Goal: Information Seeking & Learning: Find specific fact

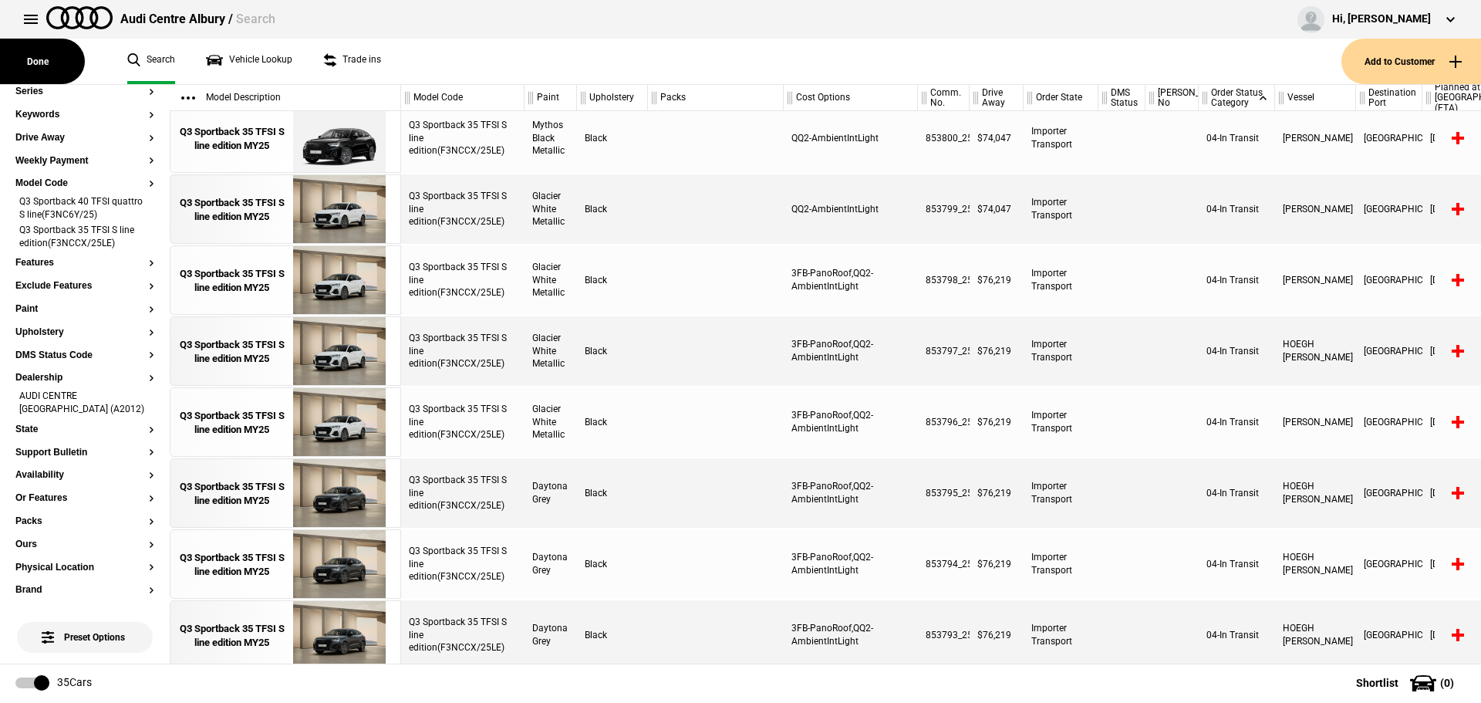
scroll to position [828, 0]
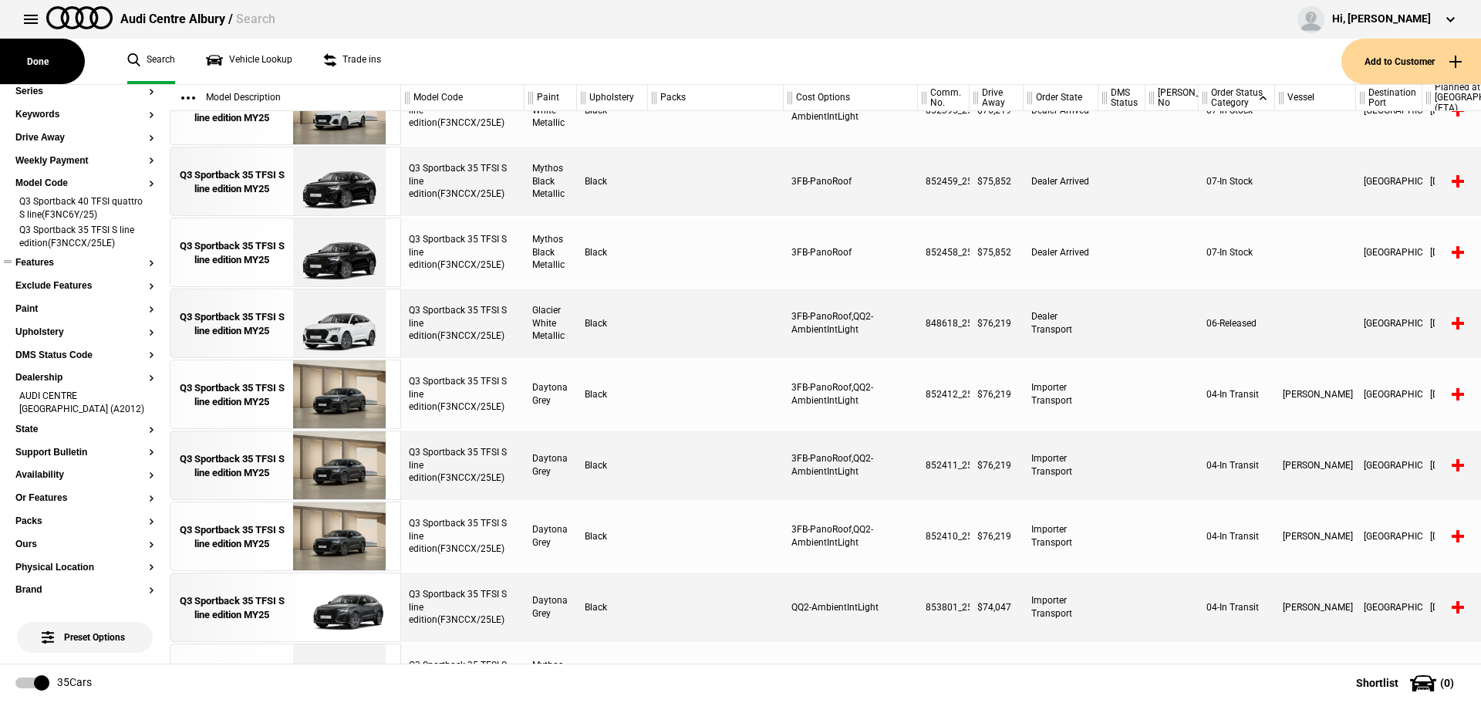
click at [140, 237] on li "Q3 Sportback 35 TFSI S line edition(F3NCCX/25LE)" at bounding box center [84, 238] width 139 height 29
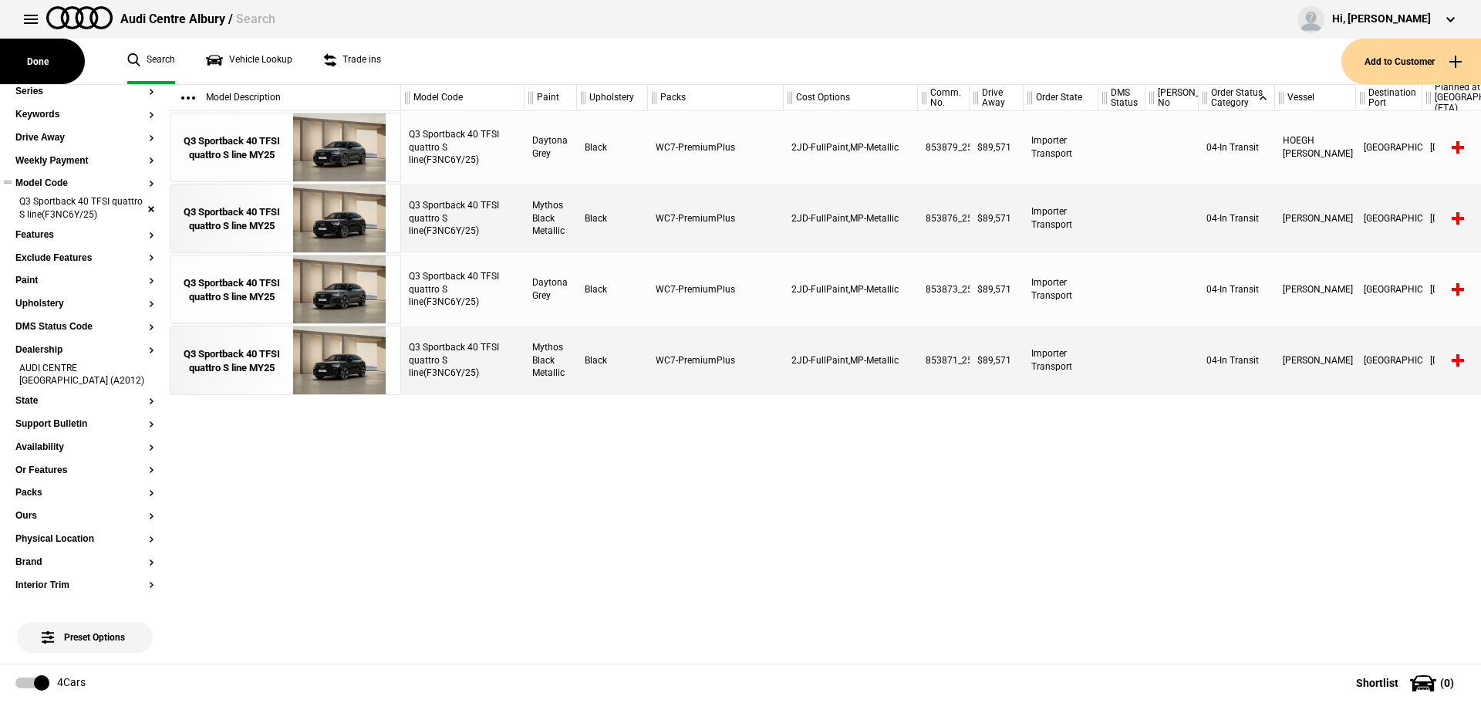
click at [139, 210] on li "Q3 Sportback 40 TFSI quattro S line(F3NC6Y/25)" at bounding box center [84, 209] width 139 height 29
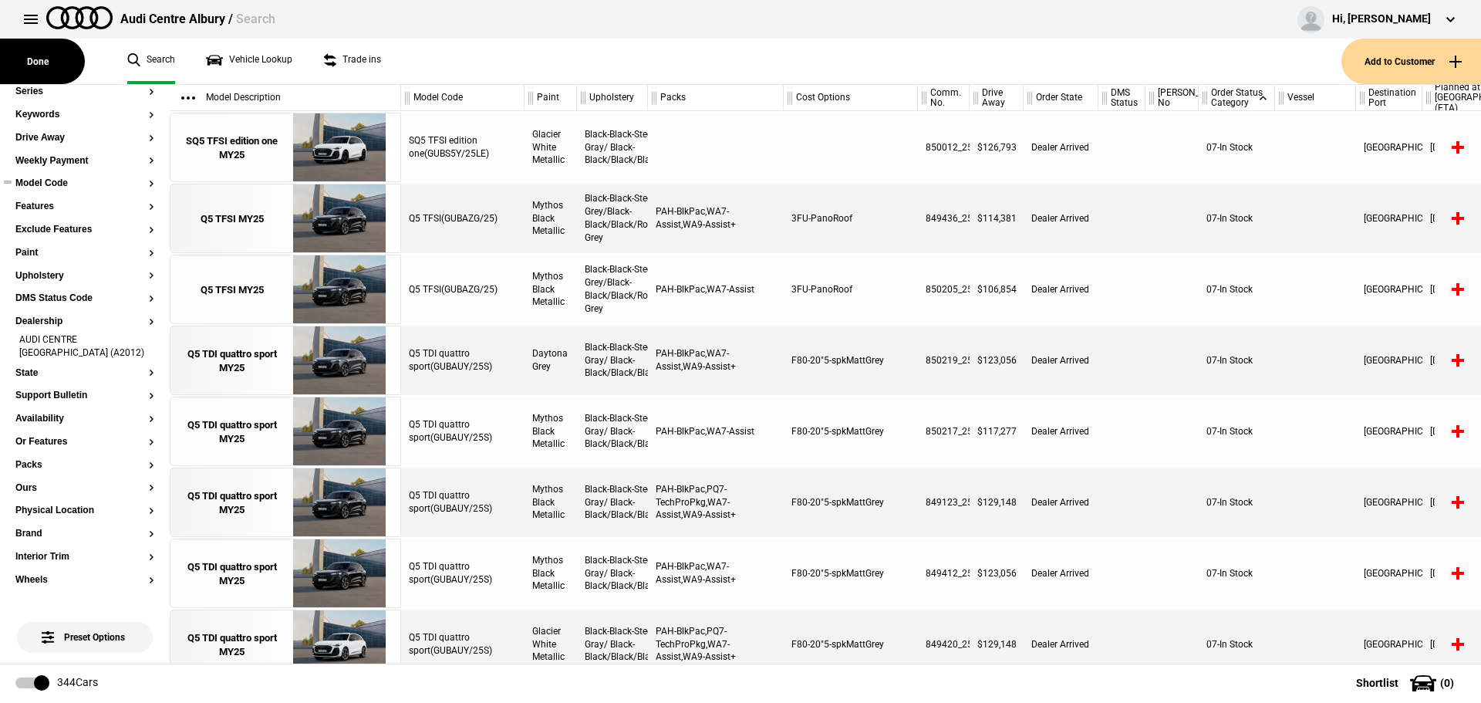
click at [66, 192] on section "Model Code" at bounding box center [84, 189] width 139 height 23
click at [54, 186] on button "Model Code" at bounding box center [84, 183] width 139 height 11
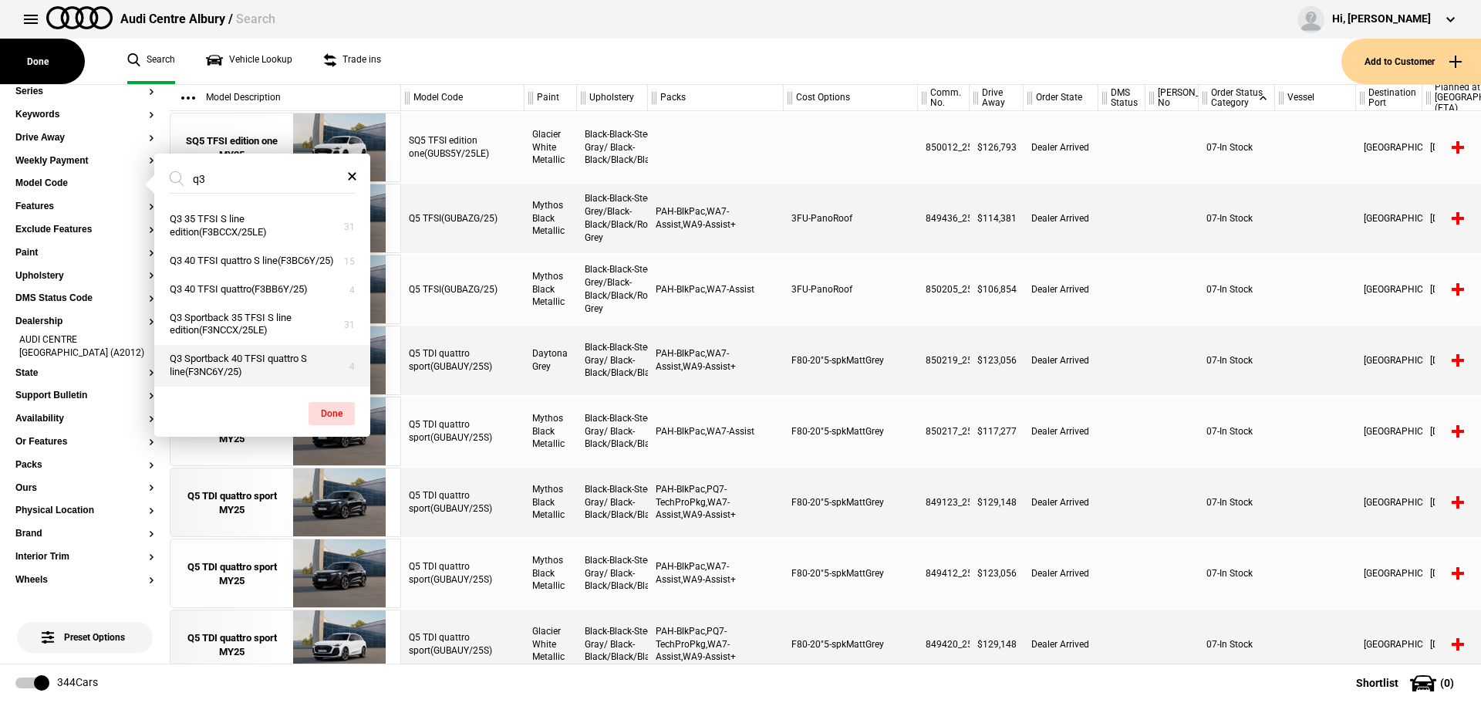
type input "q3"
click at [250, 355] on button "Q3 Sportback 40 TFSI quattro S line(F3NC6Y/25)" at bounding box center [262, 366] width 216 height 42
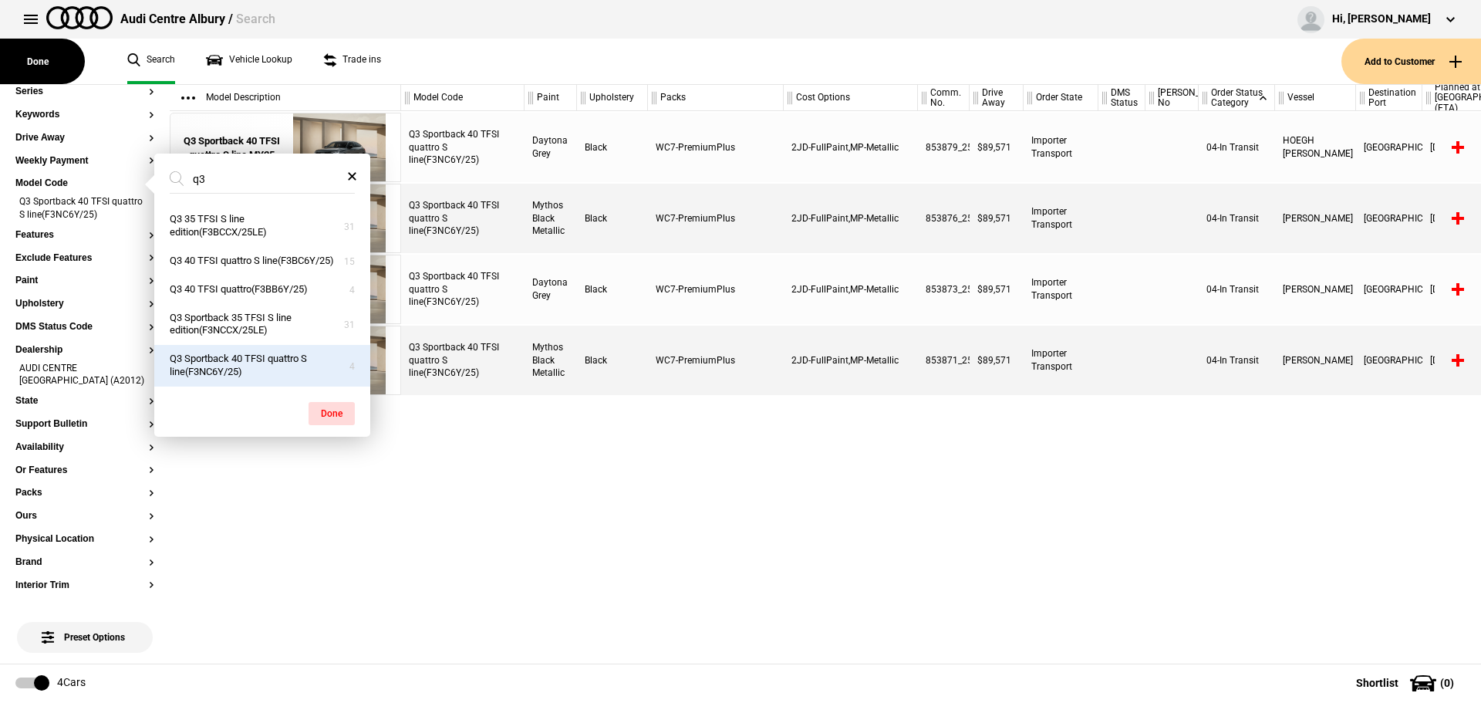
click at [611, 494] on div "Q3 Sportback 40 TFSI quattro S line(F3NC6Y/25) Daytona Grey Black WC7-PremiumPl…" at bounding box center [941, 387] width 1080 height 552
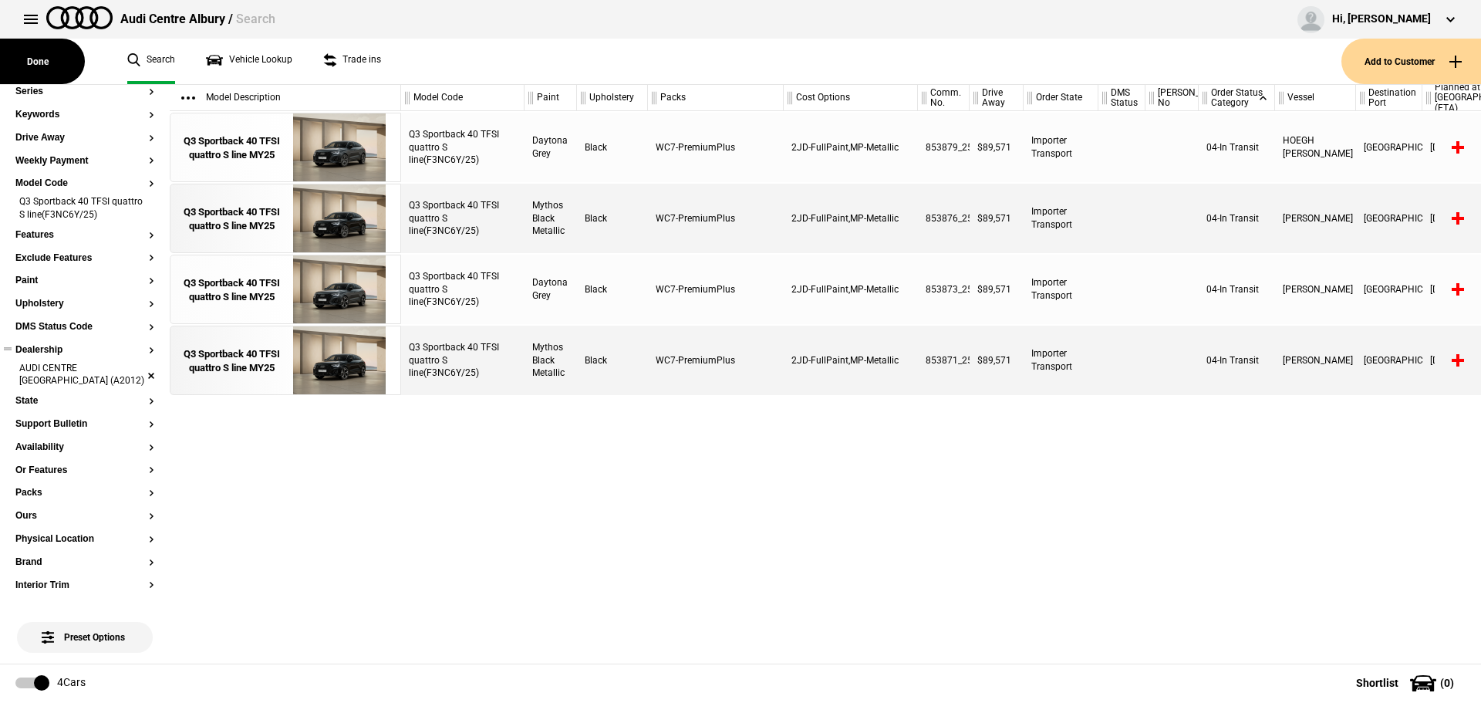
click at [130, 372] on li "AUDI CENTRE [GEOGRAPHIC_DATA] (A2012)" at bounding box center [84, 376] width 139 height 29
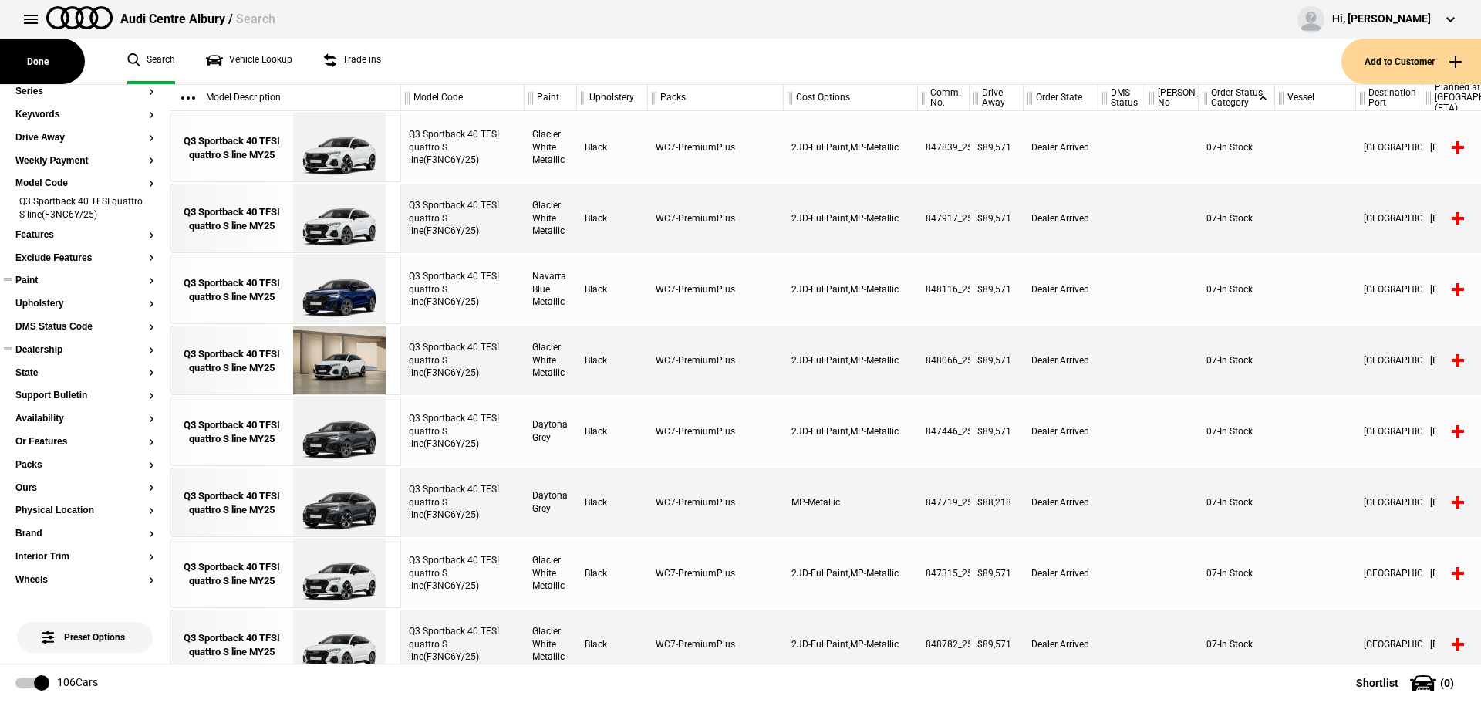
click at [32, 280] on button "Paint" at bounding box center [84, 280] width 139 height 11
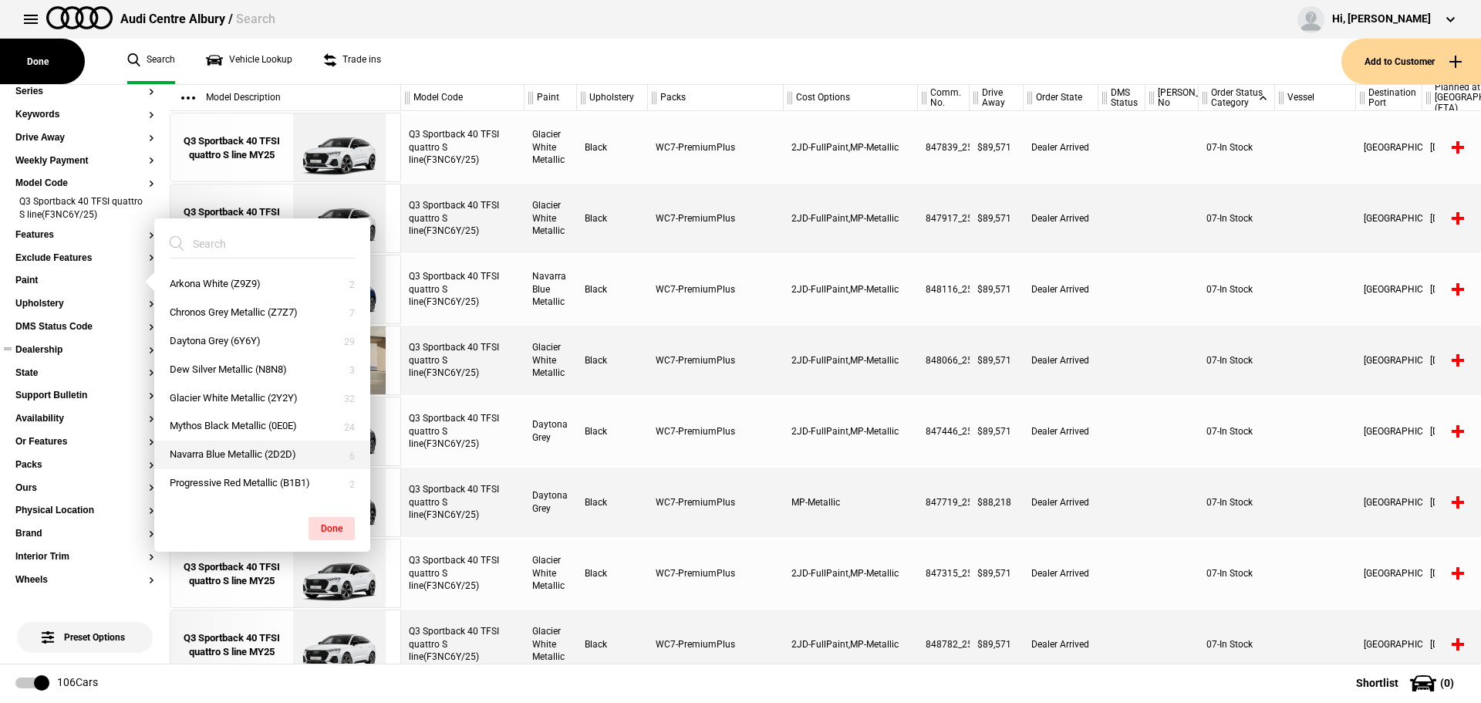
click at [226, 447] on button "Navarra Blue Metallic (2D2D)" at bounding box center [262, 455] width 216 height 29
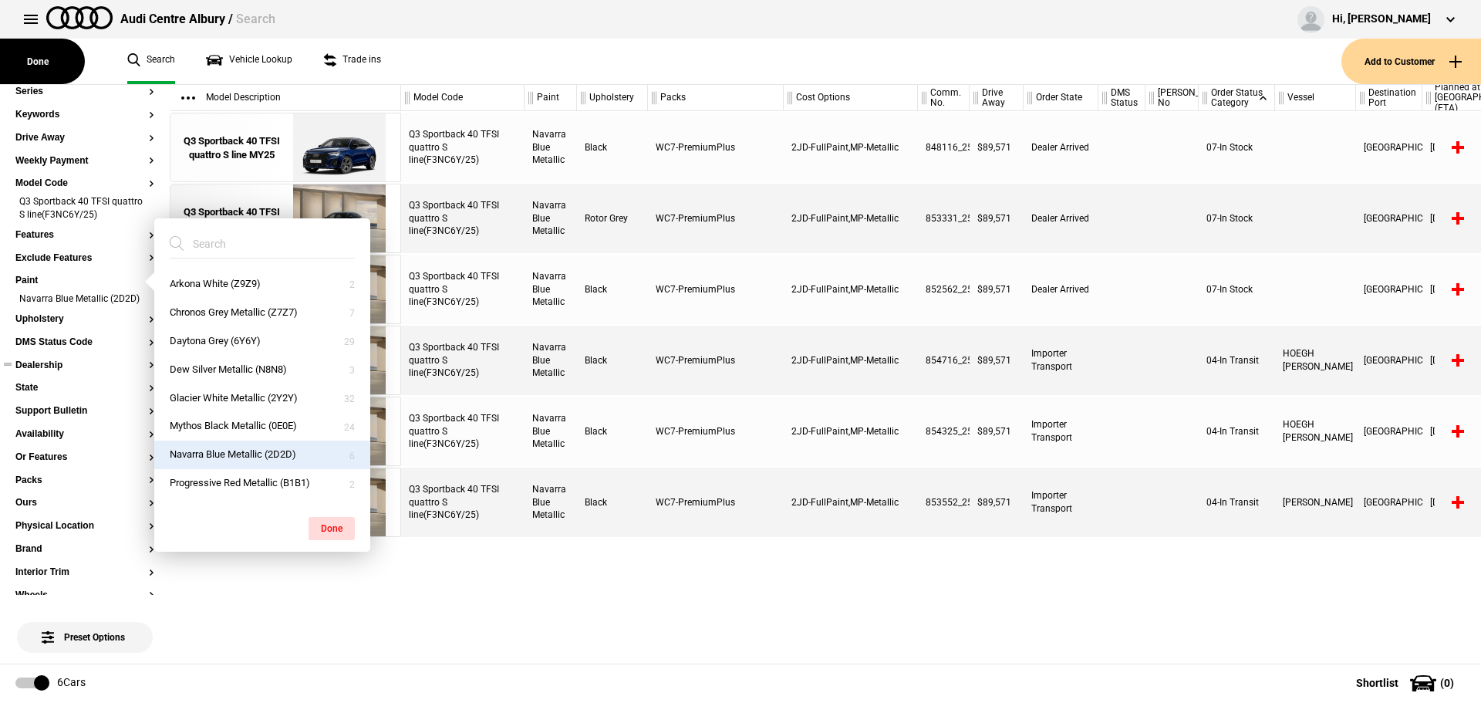
click at [721, 569] on div "Q3 Sportback 40 TFSI quattro S line(F3NC6Y/25) [GEOGRAPHIC_DATA] Blue Metallic …" at bounding box center [941, 387] width 1080 height 552
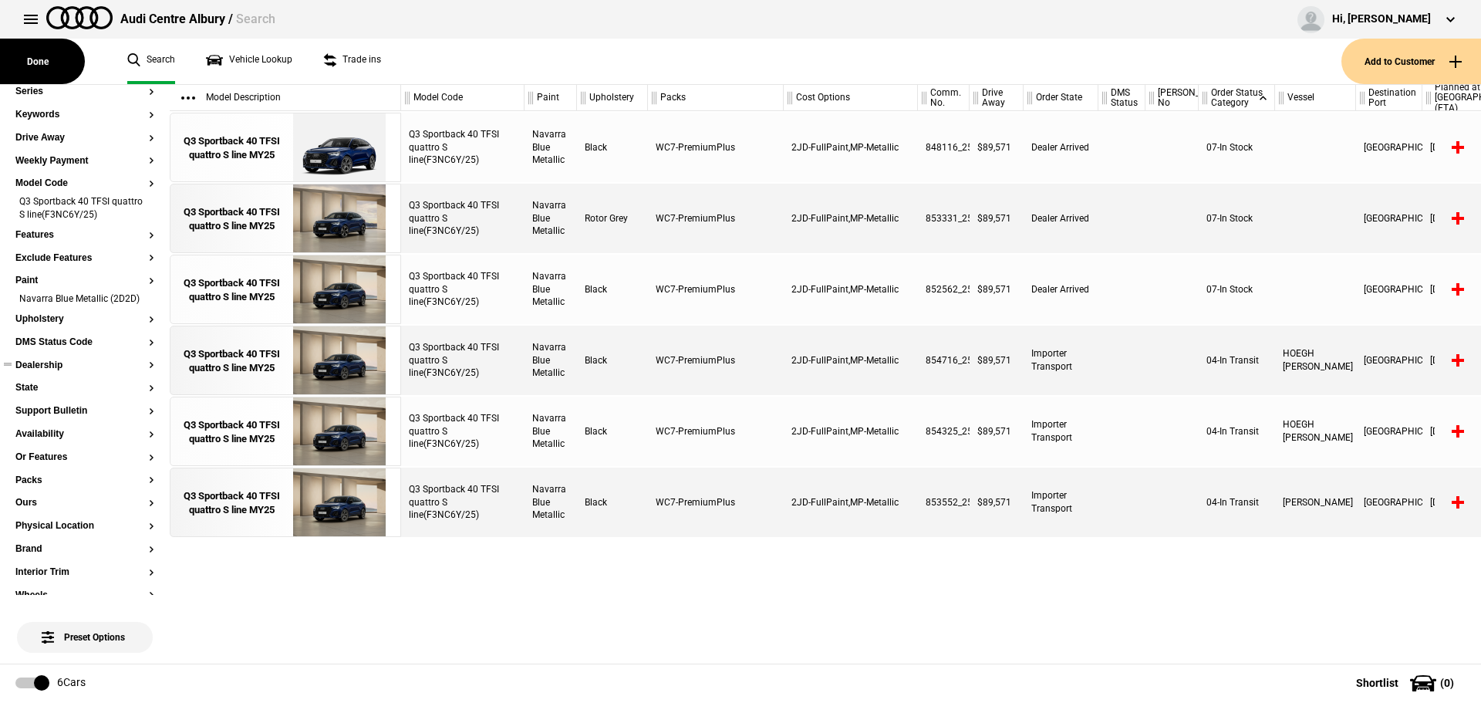
click at [951, 214] on div "853331_25" at bounding box center [944, 218] width 52 height 69
drag, startPoint x: 956, startPoint y: 216, endPoint x: 920, endPoint y: 221, distance: 36.6
click at [920, 221] on div "853331_25" at bounding box center [944, 218] width 52 height 69
drag, startPoint x: 956, startPoint y: 290, endPoint x: 920, endPoint y: 289, distance: 36.3
click at [920, 289] on div "852562_25" at bounding box center [944, 289] width 52 height 69
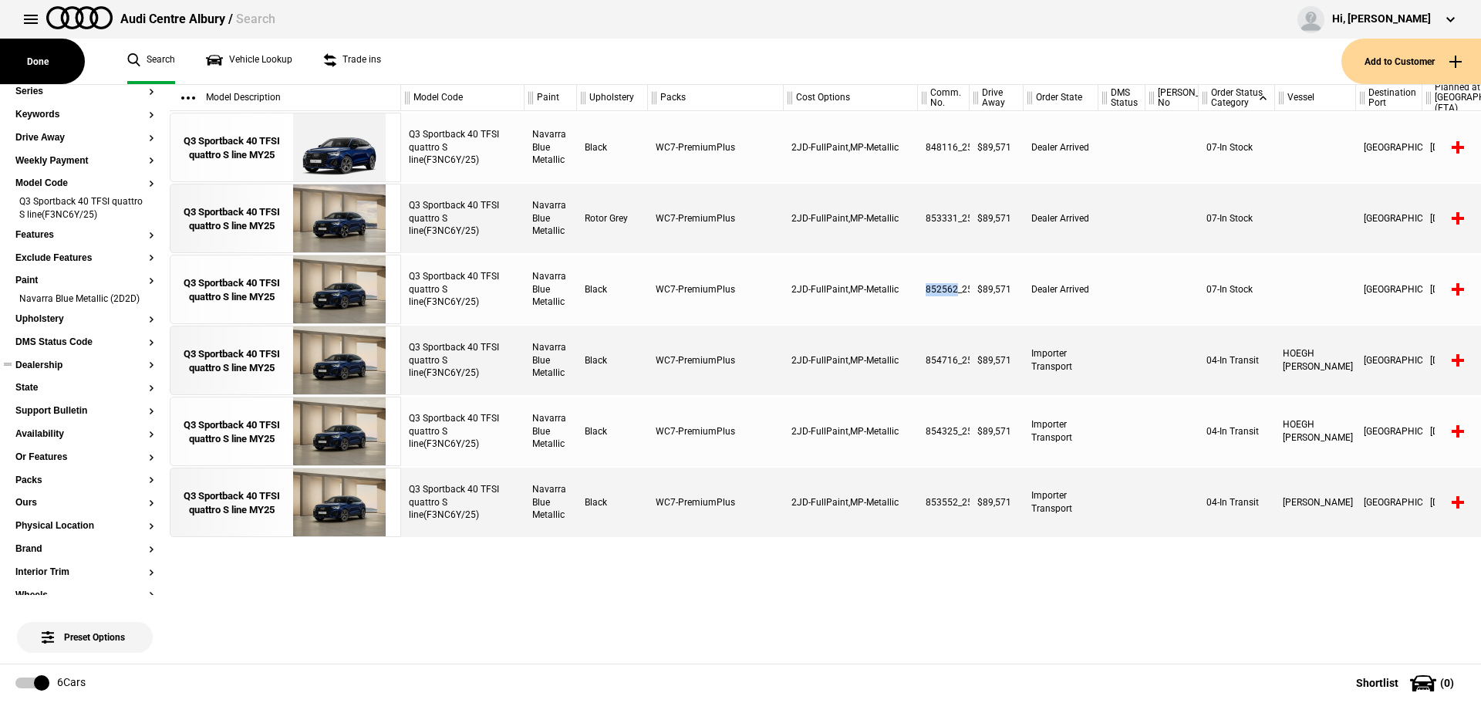
copy div "852562"
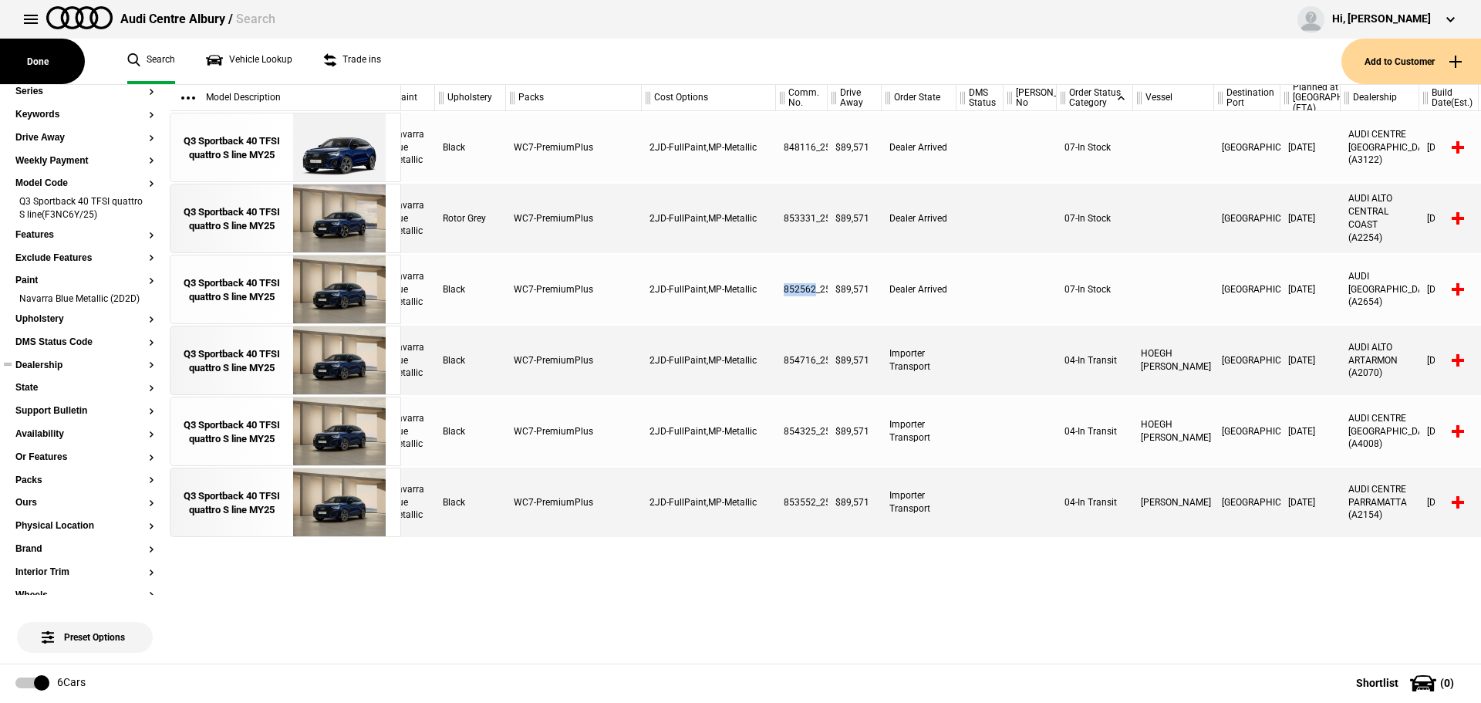
scroll to position [0, 142]
drag, startPoint x: 816, startPoint y: 356, endPoint x: 770, endPoint y: 363, distance: 46.0
click at [770, 363] on div "Q3 Sportback 40 TFSI quattro S line(F3NC6Y/25) Navarra Blue Metallic Black WC7-…" at bounding box center [799, 360] width 1080 height 69
copy div "854716"
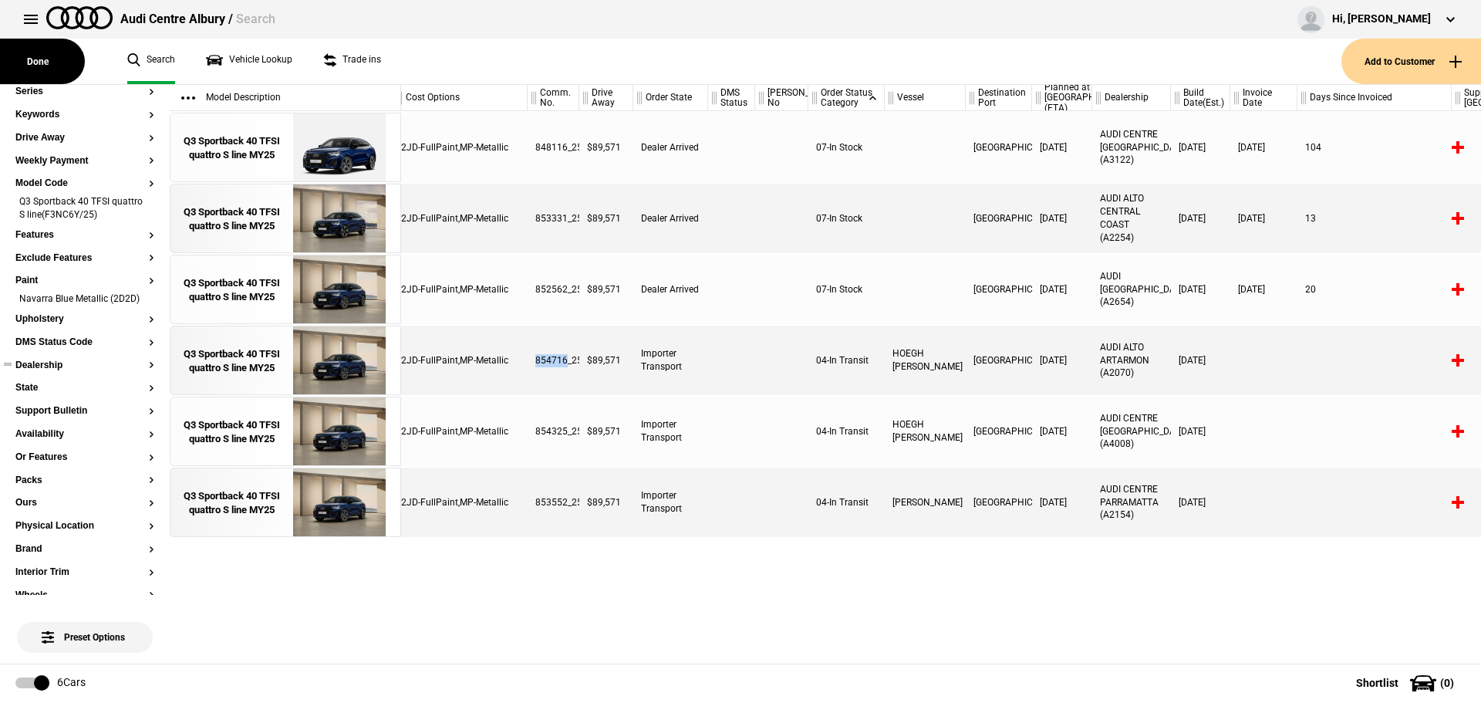
scroll to position [0, 390]
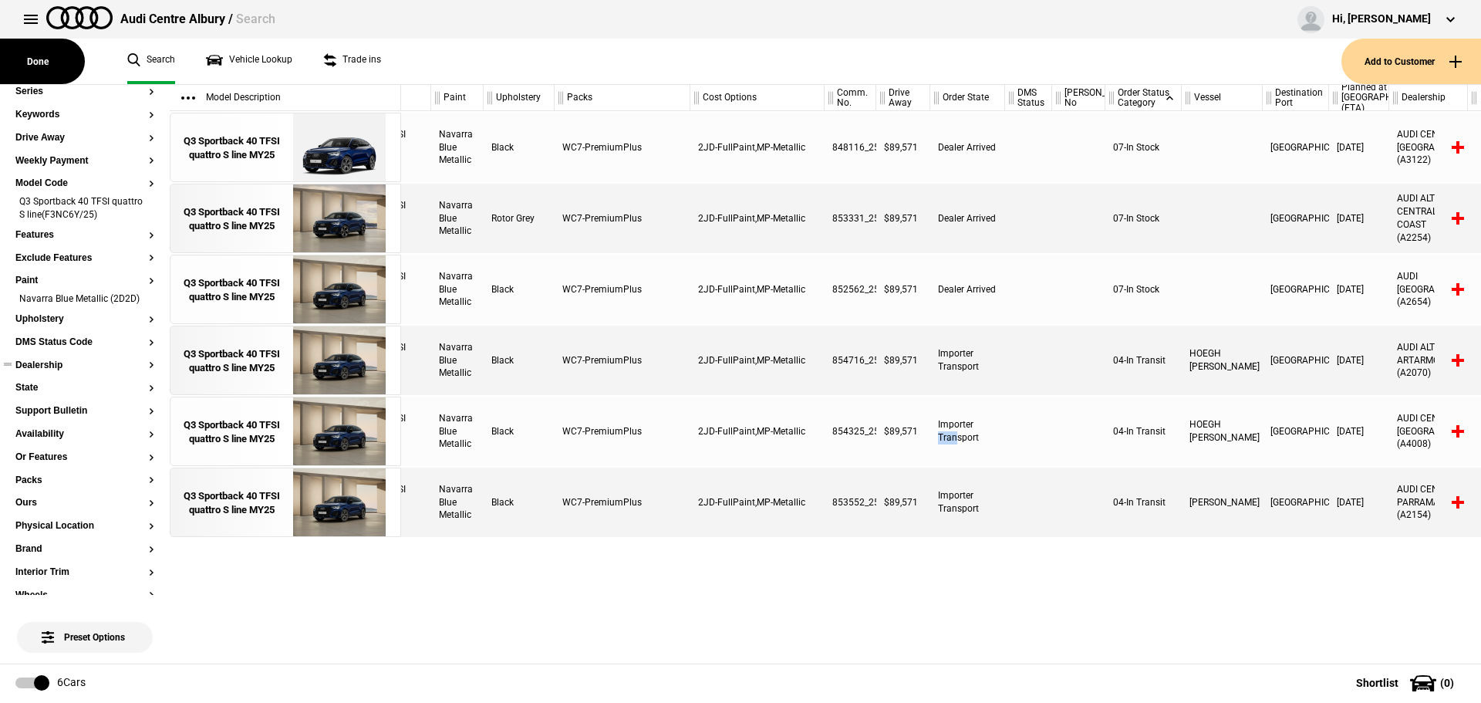
drag, startPoint x: 956, startPoint y: 432, endPoint x: 936, endPoint y: 432, distance: 20.1
click at [936, 432] on div "Importer Transport" at bounding box center [967, 431] width 75 height 69
click at [940, 432] on div "Importer Transport" at bounding box center [967, 431] width 75 height 69
click at [984, 429] on div "Importer Transport" at bounding box center [967, 431] width 75 height 69
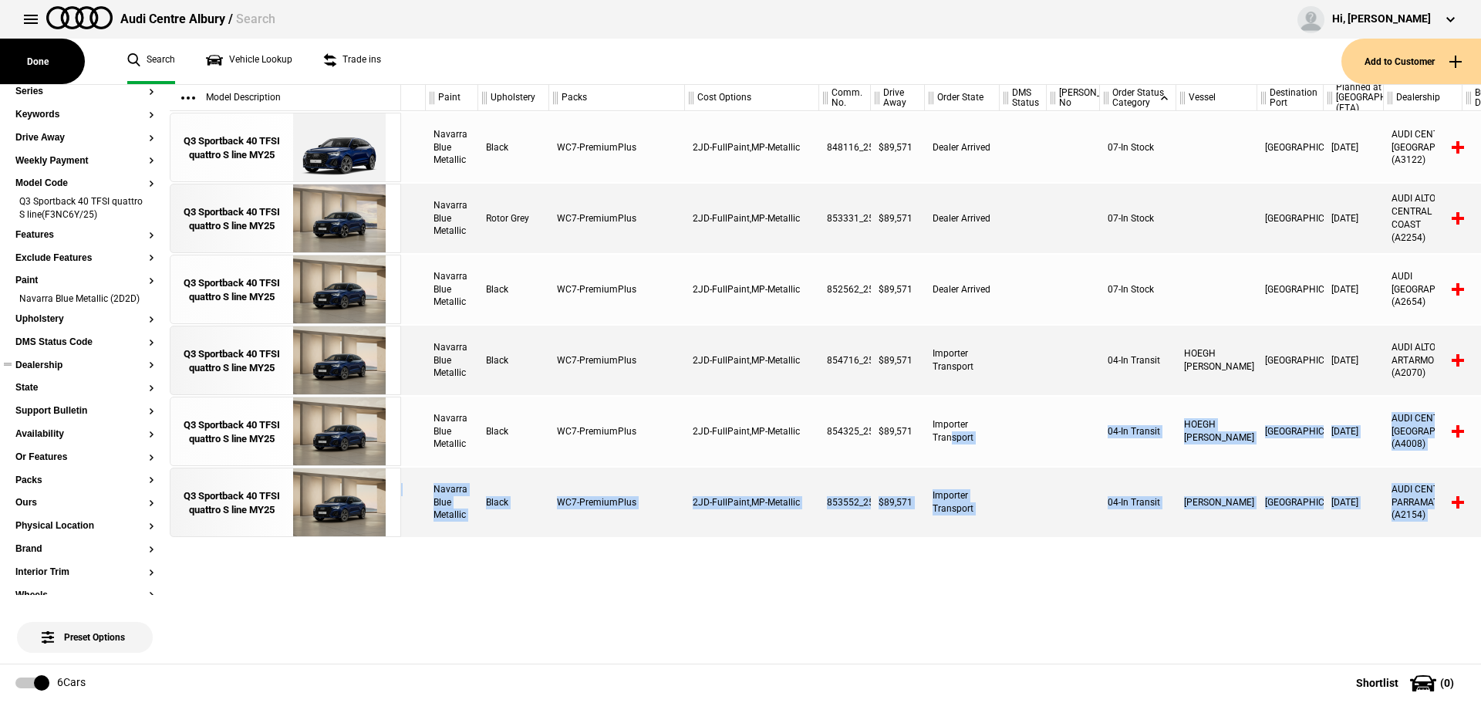
scroll to position [0, 126]
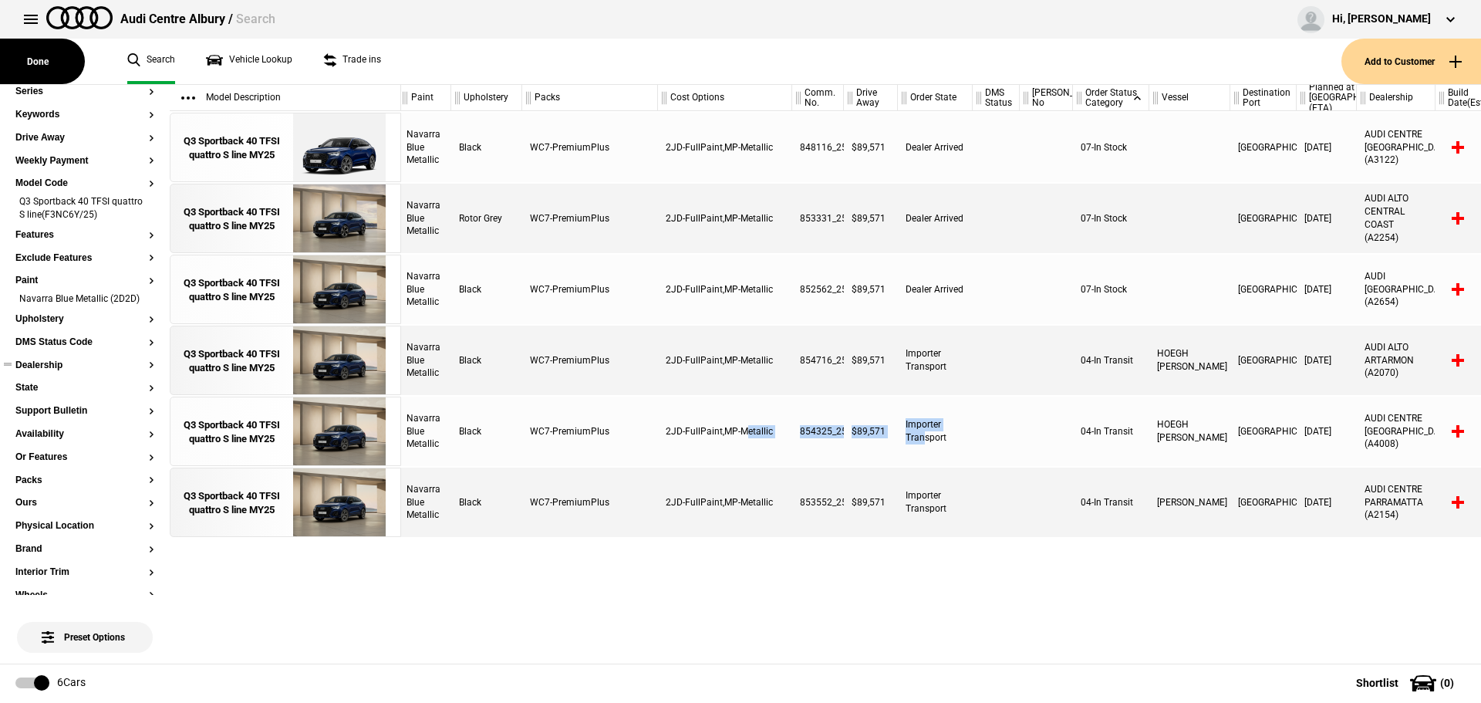
drag, startPoint x: 958, startPoint y: 441, endPoint x: 745, endPoint y: 419, distance: 214.0
click at [745, 419] on div "Q3 Sportback 40 TFSI quattro S line(F3NC6Y/25) Navarra Blue Metallic Black WC7-…" at bounding box center [815, 431] width 1080 height 69
click at [839, 427] on div "854325_25" at bounding box center [818, 431] width 52 height 69
drag, startPoint x: 831, startPoint y: 429, endPoint x: 791, endPoint y: 431, distance: 40.1
click at [791, 431] on div "Q3 Sportback 40 TFSI quattro S line(F3NC6Y/25) Navarra Blue Metallic Black WC7-…" at bounding box center [815, 431] width 1080 height 69
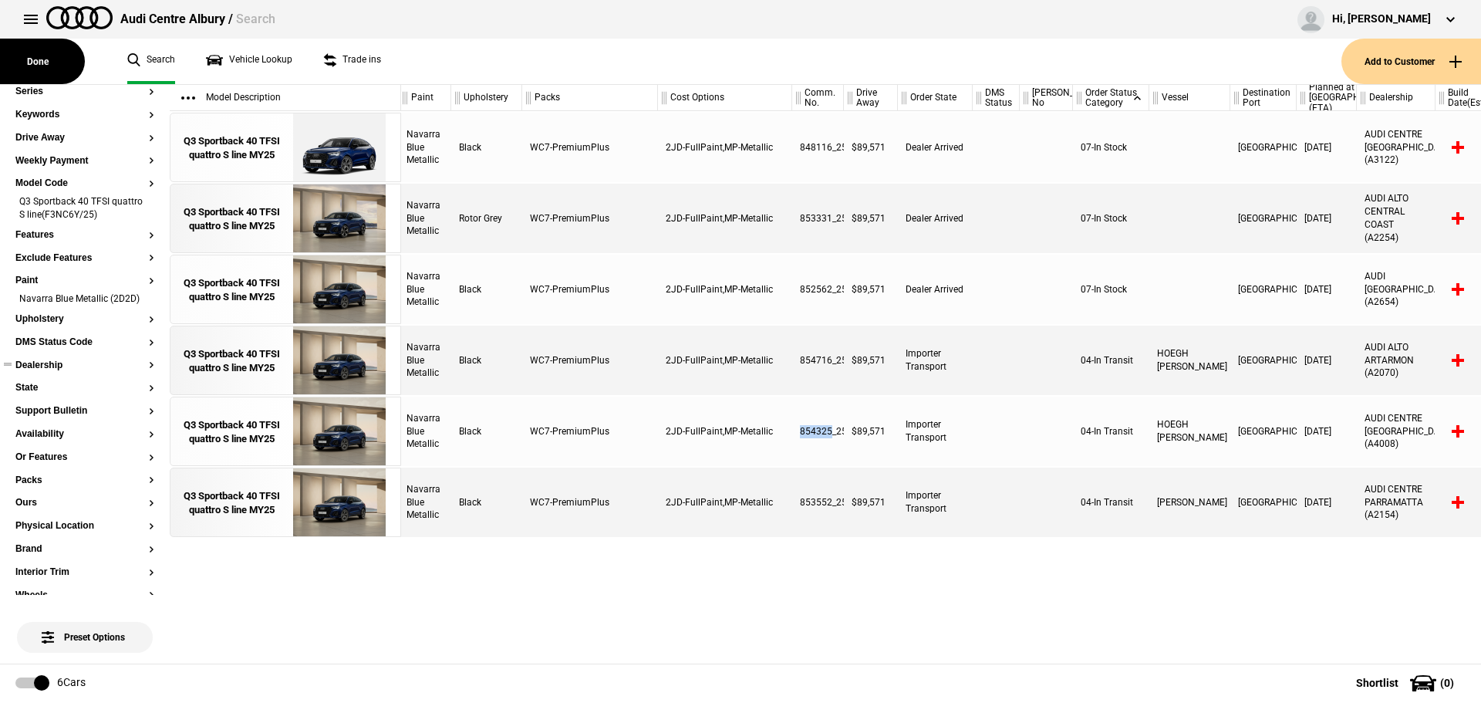
copy div "854325"
drag, startPoint x: 829, startPoint y: 503, endPoint x: 798, endPoint y: 504, distance: 31.6
click at [798, 503] on div "853552_25" at bounding box center [818, 502] width 52 height 69
copy div "853552"
drag, startPoint x: 829, startPoint y: 429, endPoint x: 799, endPoint y: 427, distance: 29.4
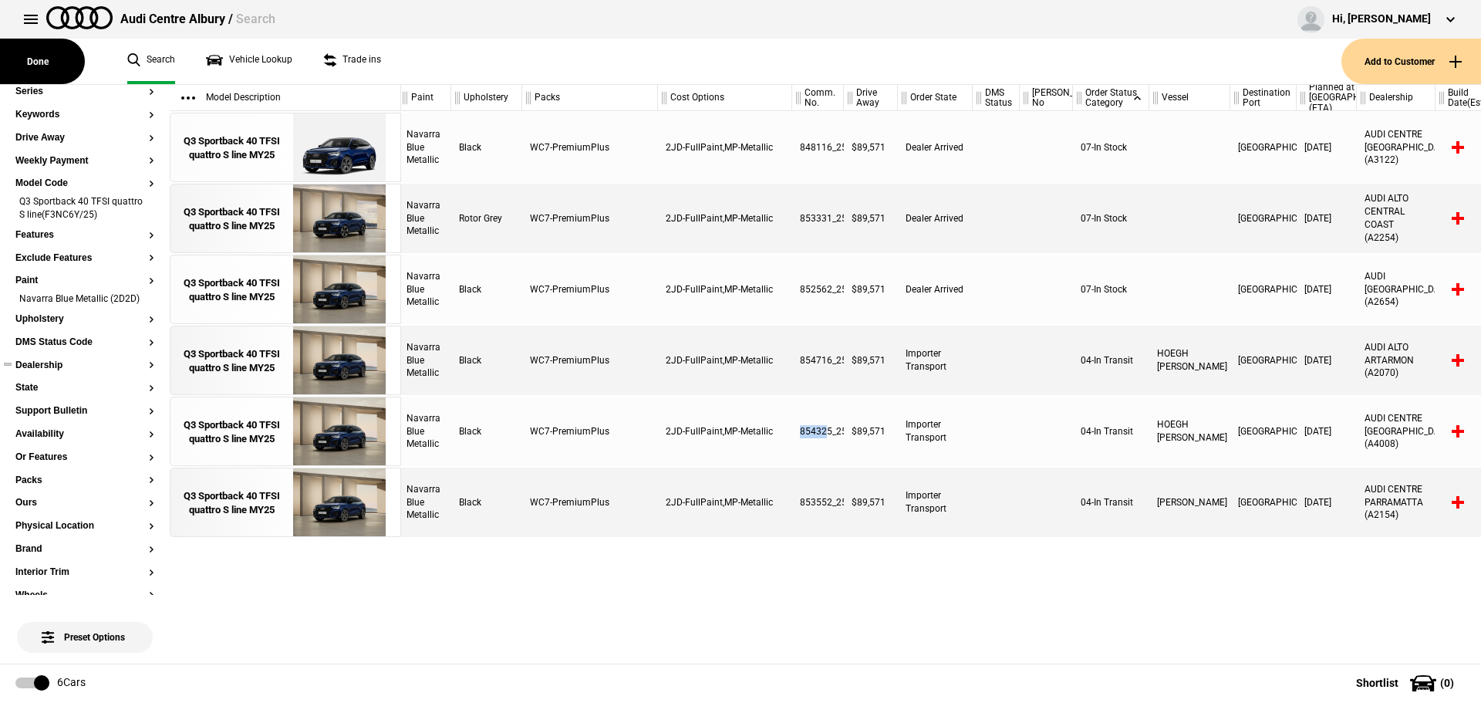
click at [799, 427] on div "854325_25" at bounding box center [818, 431] width 52 height 69
drag, startPoint x: 831, startPoint y: 428, endPoint x: 782, endPoint y: 429, distance: 48.6
click at [782, 429] on div "Q3 Sportback 40 TFSI quattro S line(F3NC6Y/25) Navarra Blue Metallic Black WC7-…" at bounding box center [815, 431] width 1080 height 69
copy div "854325"
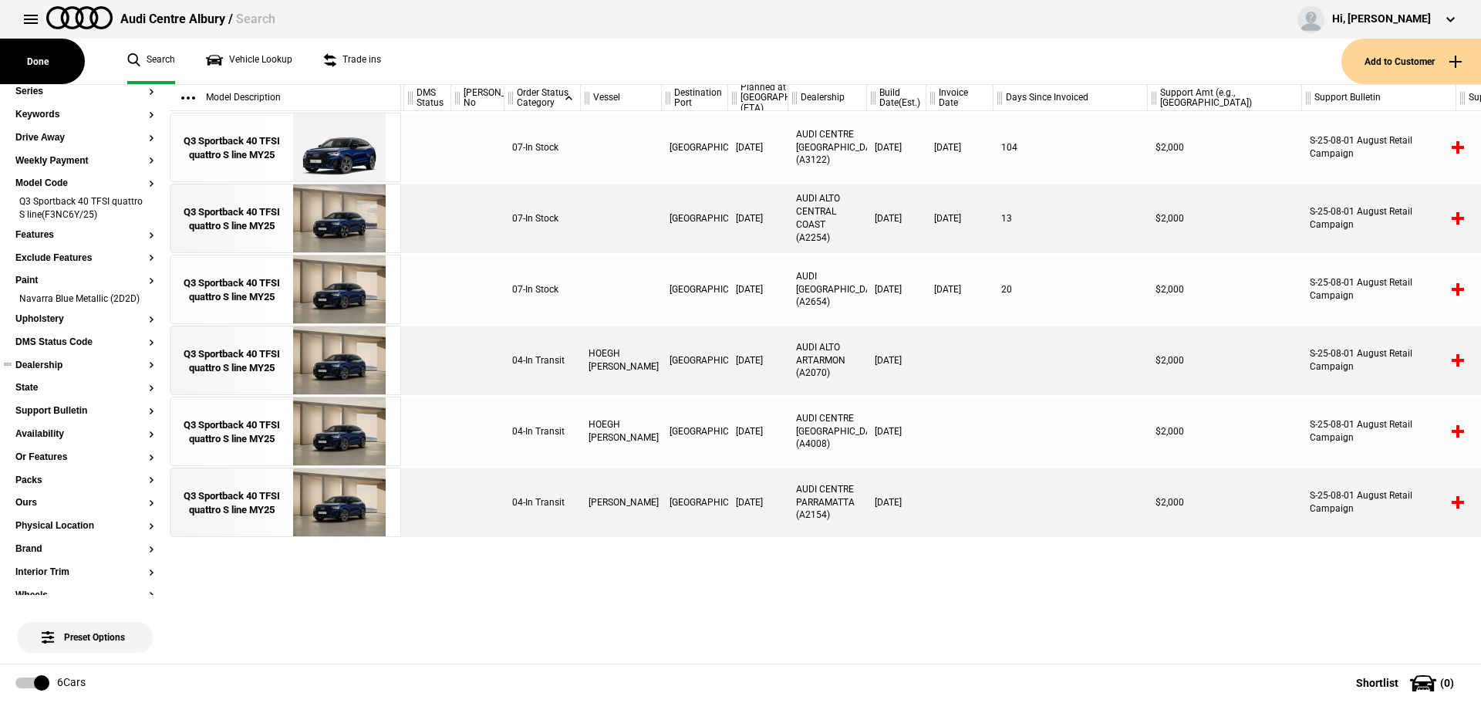
scroll to position [0, 655]
